Goal: Task Accomplishment & Management: Manage account settings

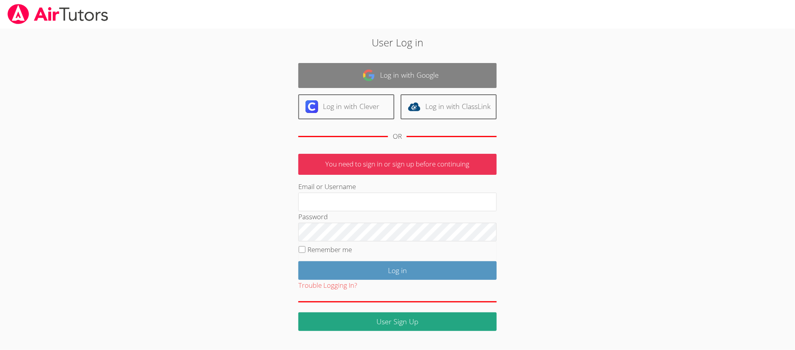
click at [382, 70] on link "Log in with Google" at bounding box center [397, 75] width 198 height 25
